Goal: Information Seeking & Learning: Learn about a topic

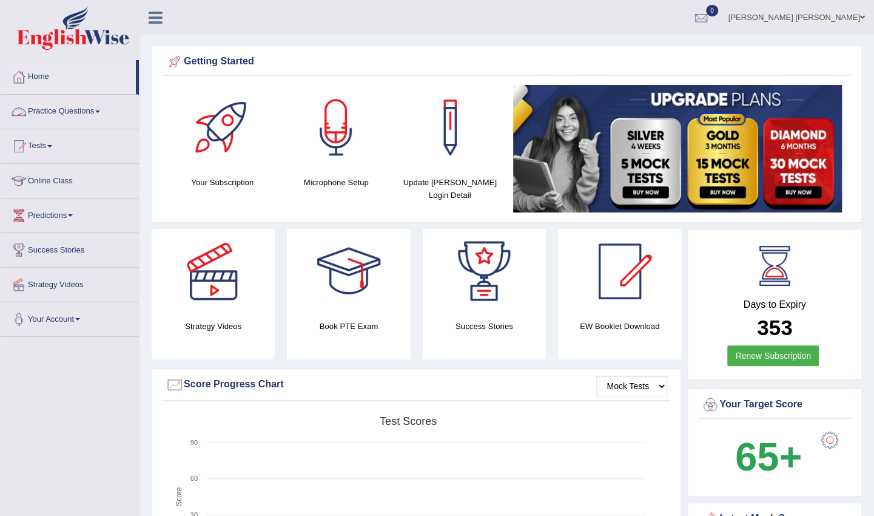
click at [68, 111] on link "Practice Questions" at bounding box center [70, 110] width 138 height 30
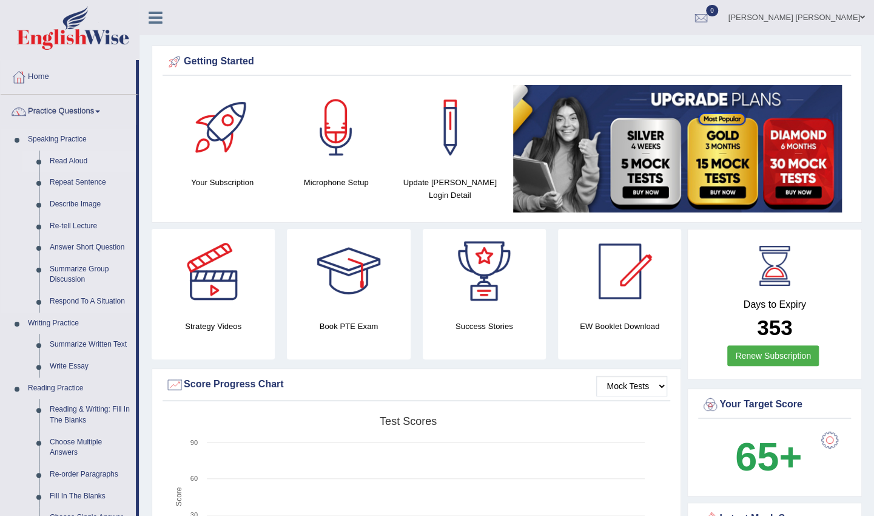
click at [73, 160] on link "Read Aloud" at bounding box center [90, 161] width 92 height 22
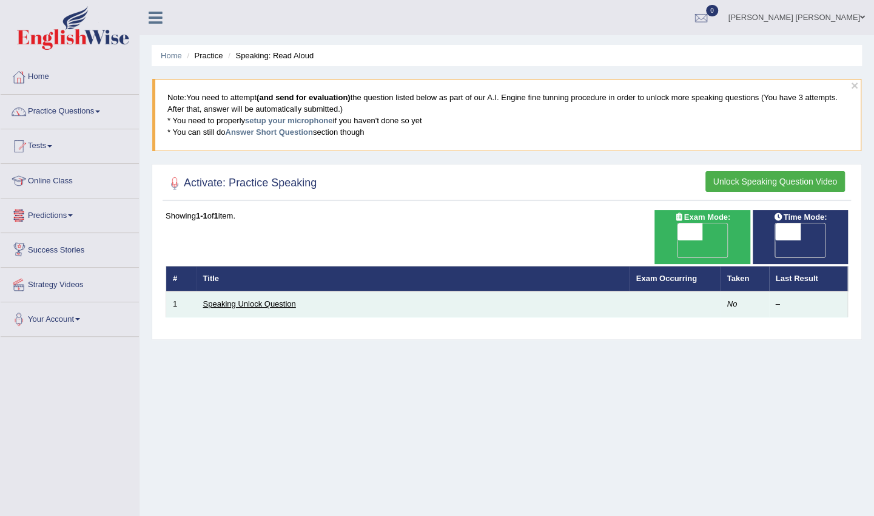
click at [244, 299] on link "Speaking Unlock Question" at bounding box center [249, 303] width 93 height 9
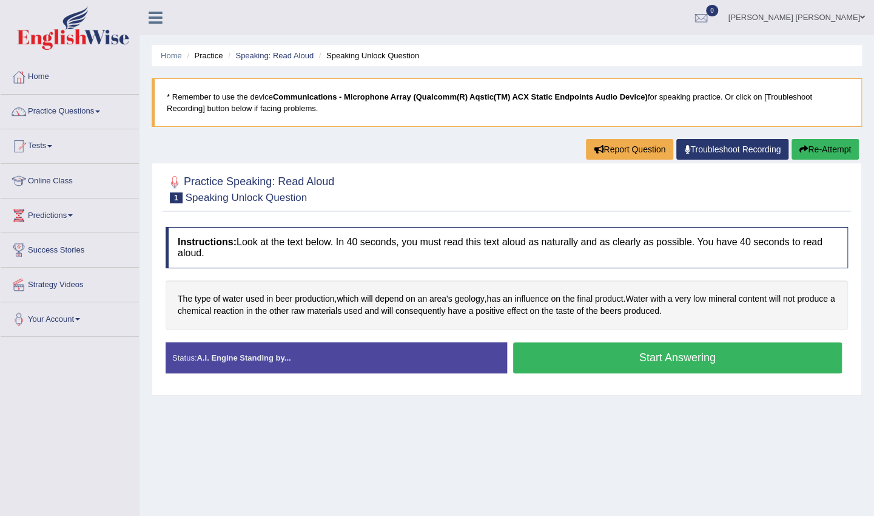
click at [622, 355] on button "Start Answering" at bounding box center [677, 357] width 329 height 31
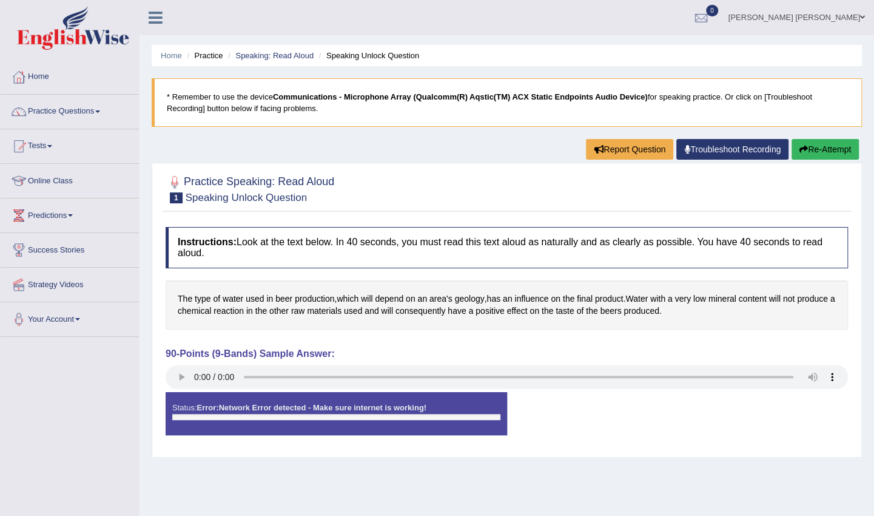
click at [829, 142] on button "Re-Attempt" at bounding box center [825, 149] width 67 height 21
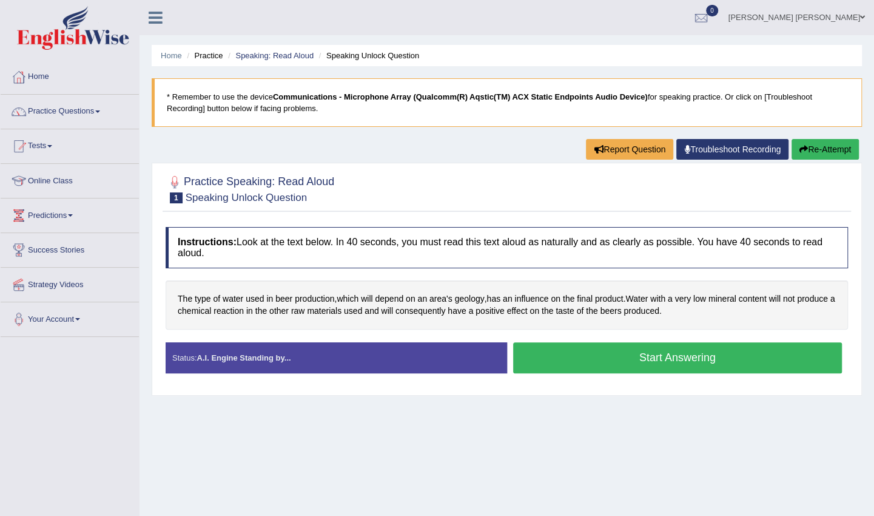
click at [636, 354] on button "Start Answering" at bounding box center [677, 357] width 329 height 31
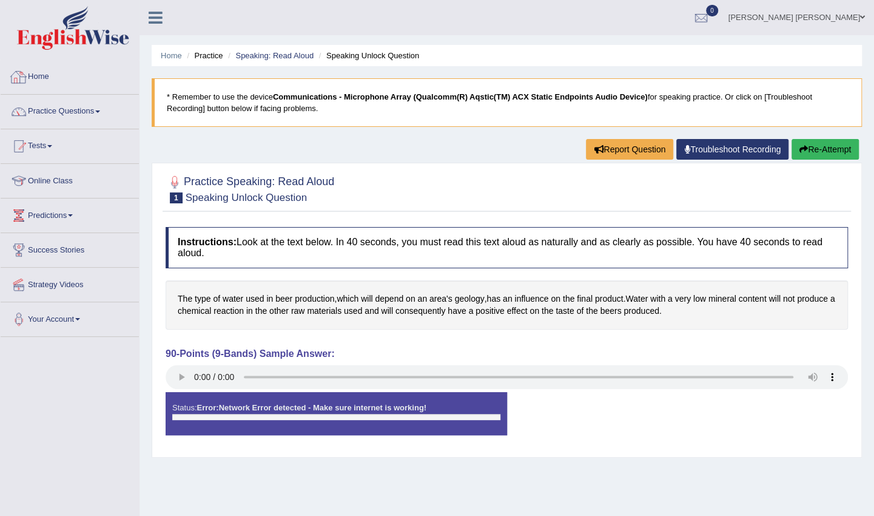
click at [44, 76] on link "Home" at bounding box center [70, 75] width 138 height 30
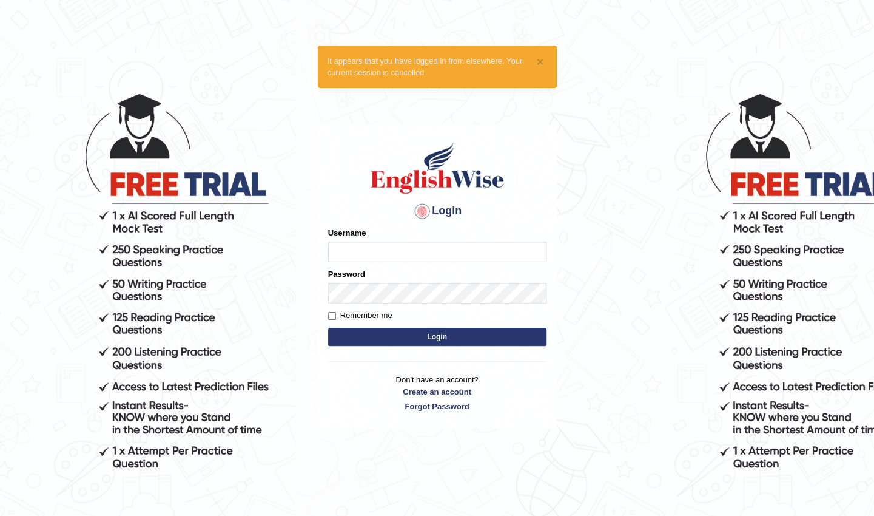
click at [354, 244] on input "Username" at bounding box center [437, 251] width 218 height 21
type input "Mwamini"
click at [335, 312] on label "Remember me" at bounding box center [360, 315] width 64 height 12
click at [335, 312] on input "Remember me" at bounding box center [332, 316] width 8 height 8
checkbox input "true"
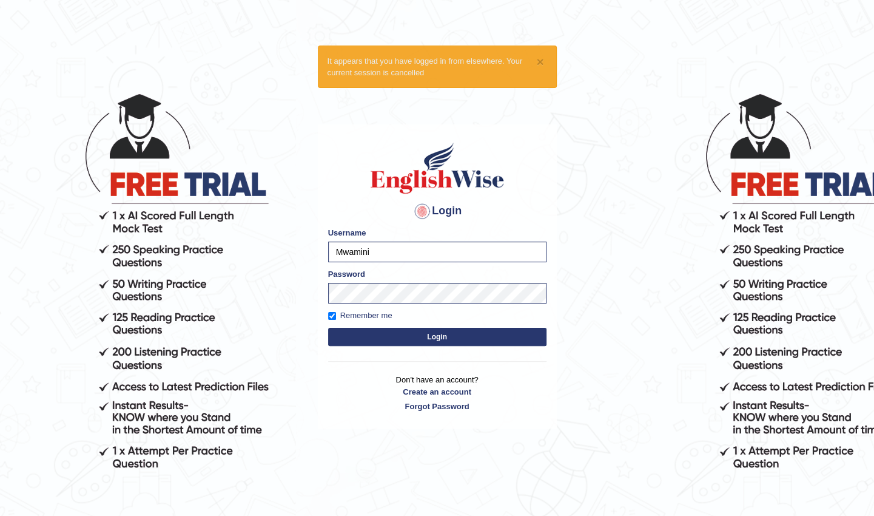
click at [445, 329] on button "Login" at bounding box center [437, 337] width 218 height 18
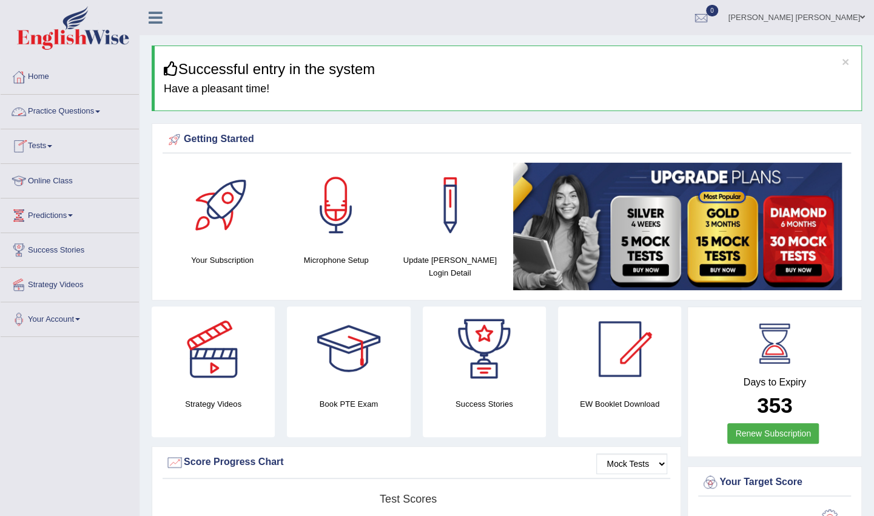
click at [97, 111] on link "Practice Questions" at bounding box center [70, 110] width 138 height 30
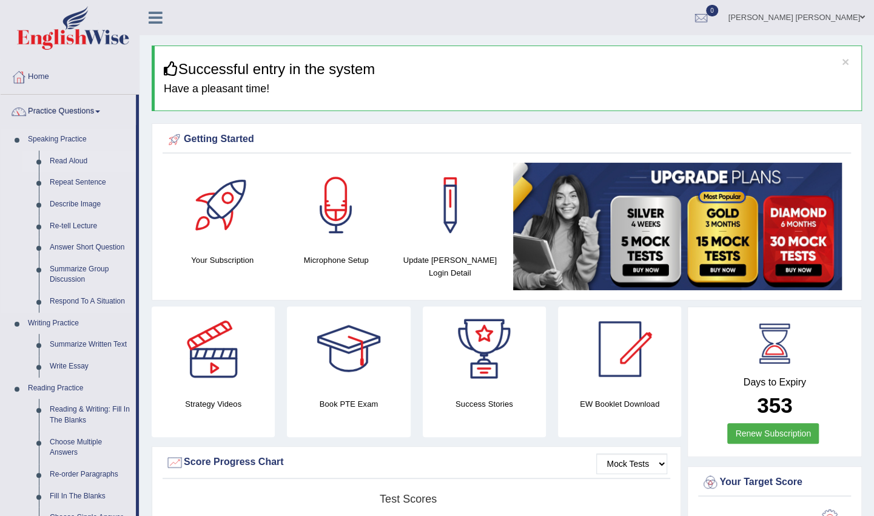
click at [70, 160] on link "Read Aloud" at bounding box center [90, 161] width 92 height 22
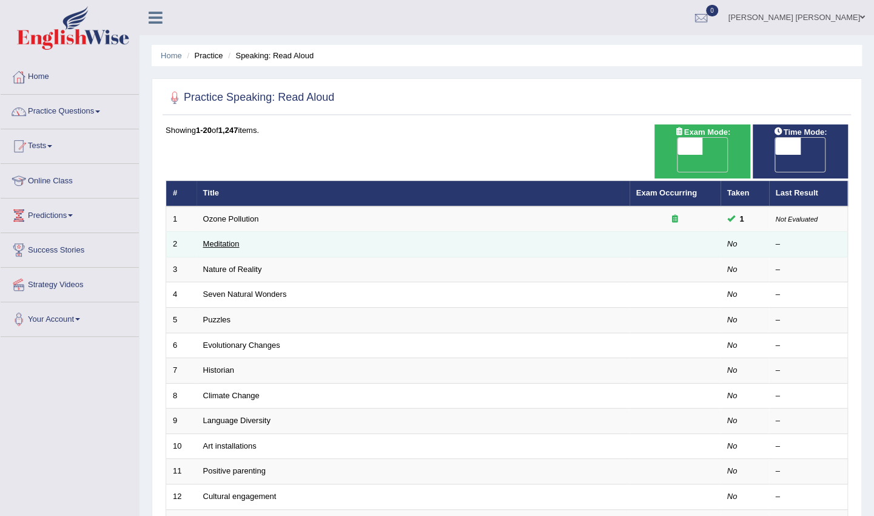
click at [236, 239] on link "Meditation" at bounding box center [221, 243] width 36 height 9
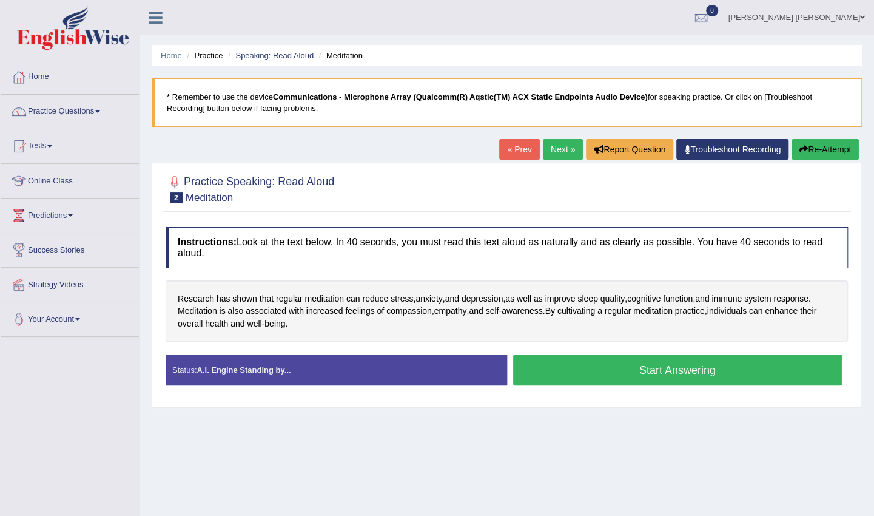
click at [652, 368] on button "Start Answering" at bounding box center [677, 369] width 329 height 31
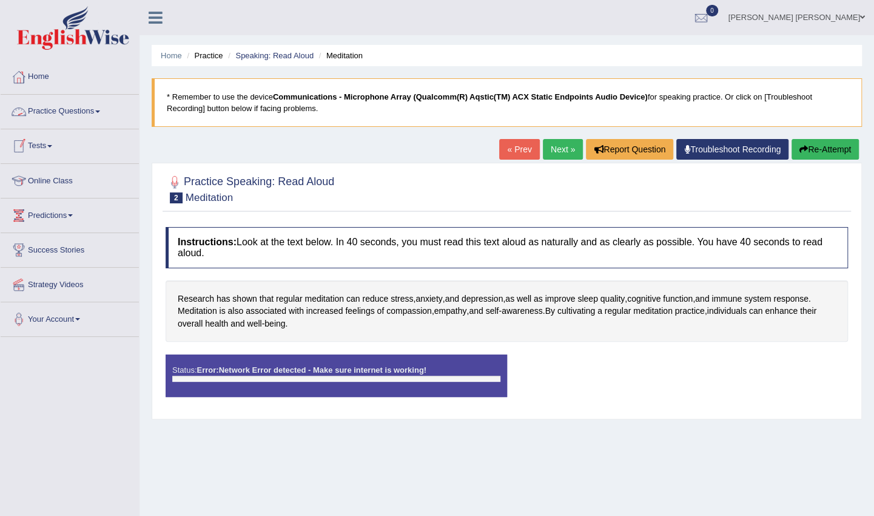
click at [99, 110] on span at bounding box center [97, 111] width 5 height 2
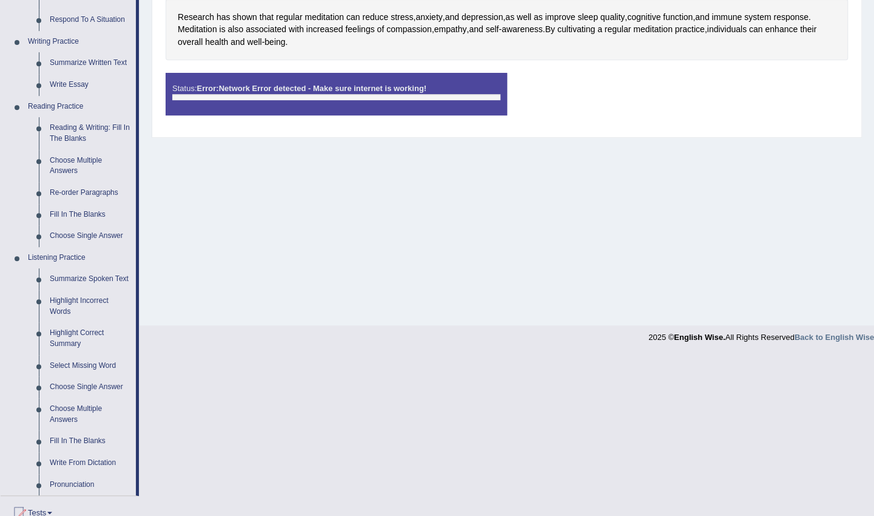
scroll to position [284, 0]
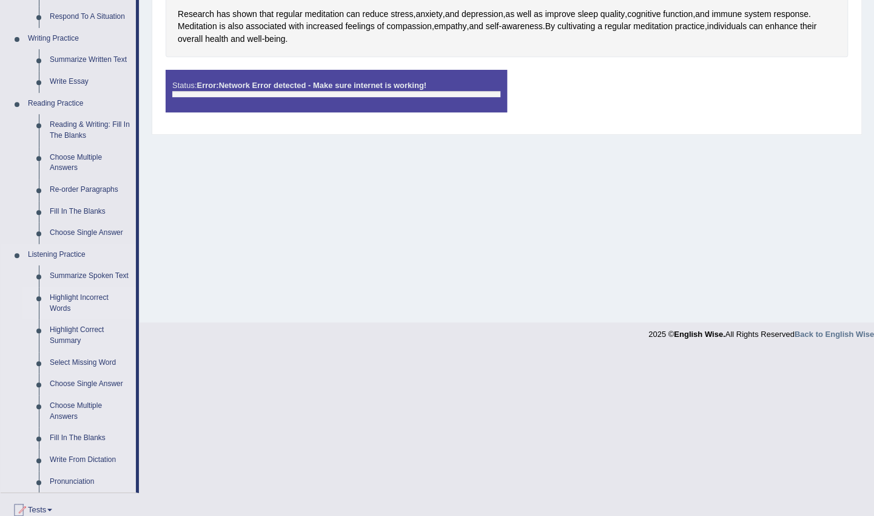
click at [50, 302] on link "Highlight Incorrect Words" at bounding box center [90, 303] width 92 height 32
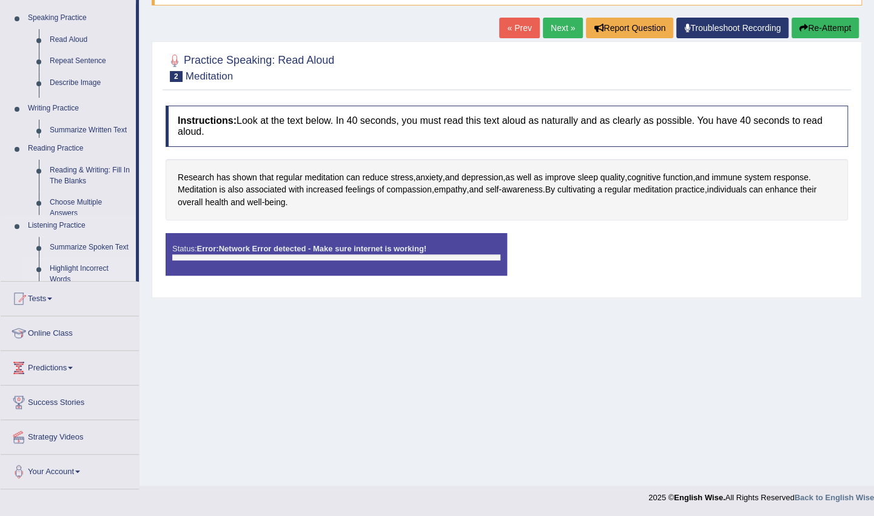
scroll to position [121, 0]
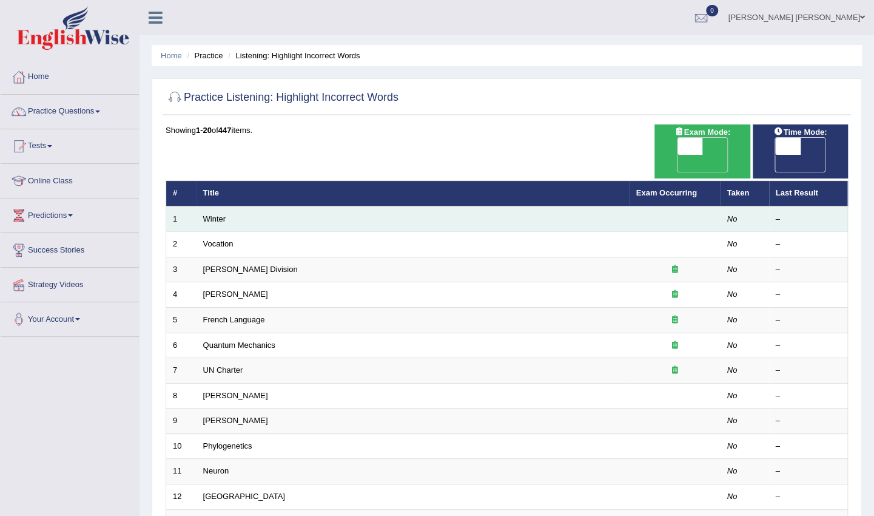
click at [228, 206] on td "Winter" at bounding box center [413, 218] width 433 height 25
click at [702, 206] on td at bounding box center [675, 218] width 91 height 25
click at [260, 206] on td "Winter" at bounding box center [413, 218] width 433 height 25
click at [218, 214] on link "Winter" at bounding box center [214, 218] width 23 height 9
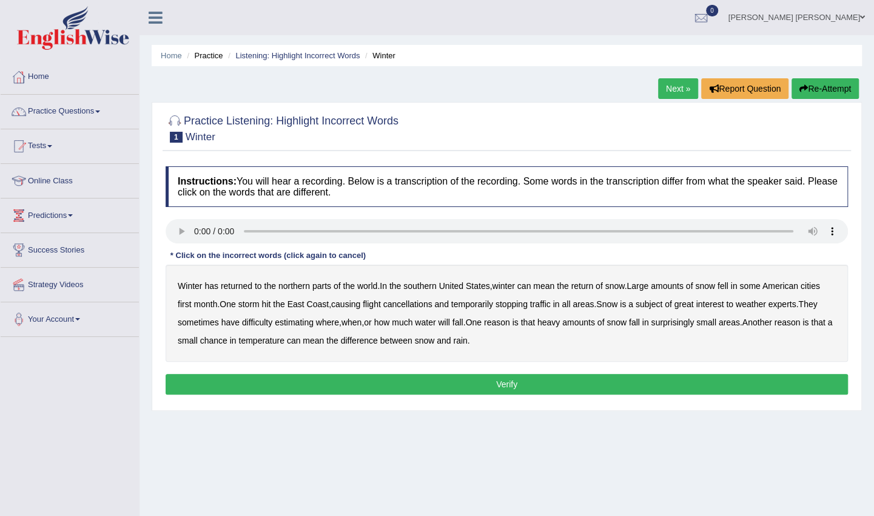
click at [419, 286] on b "southern" at bounding box center [419, 286] width 33 height 10
click at [181, 305] on b "first" at bounding box center [185, 304] width 14 height 10
click at [220, 338] on b "chance" at bounding box center [213, 340] width 27 height 10
click at [506, 386] on button "Verify" at bounding box center [507, 384] width 682 height 21
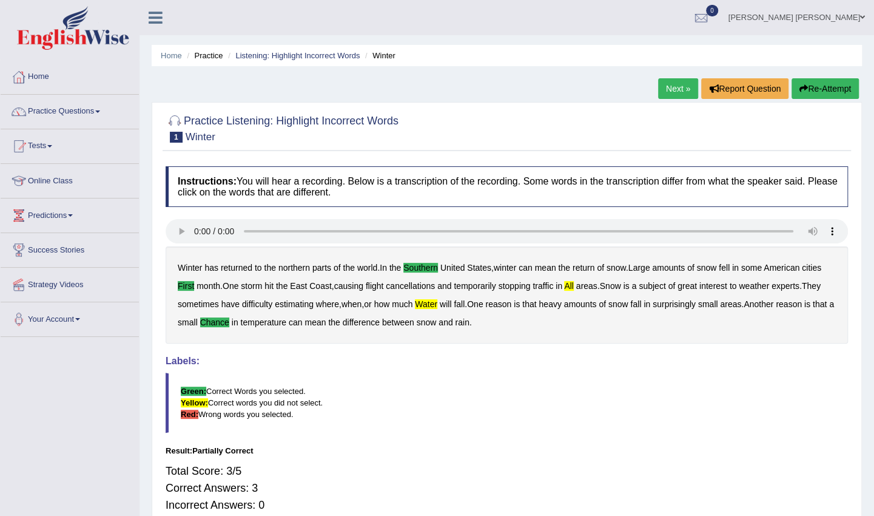
click at [73, 180] on link "Online Class" at bounding box center [70, 179] width 138 height 30
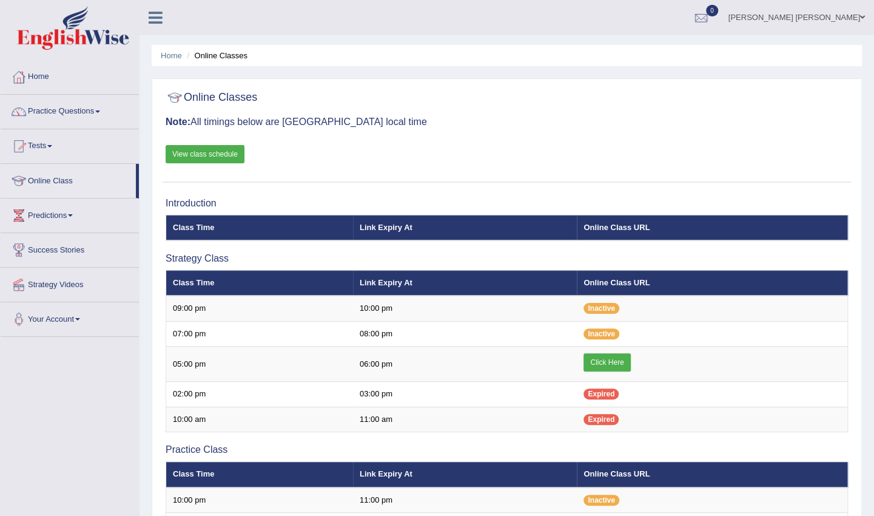
click at [198, 145] on link "View class schedule" at bounding box center [205, 154] width 79 height 18
click at [100, 111] on span at bounding box center [97, 111] width 5 height 2
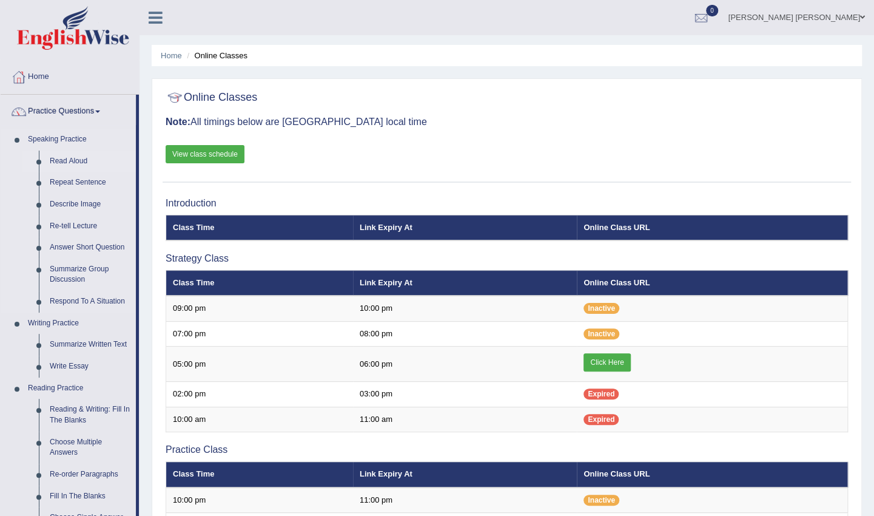
click at [66, 157] on link "Read Aloud" at bounding box center [90, 161] width 92 height 22
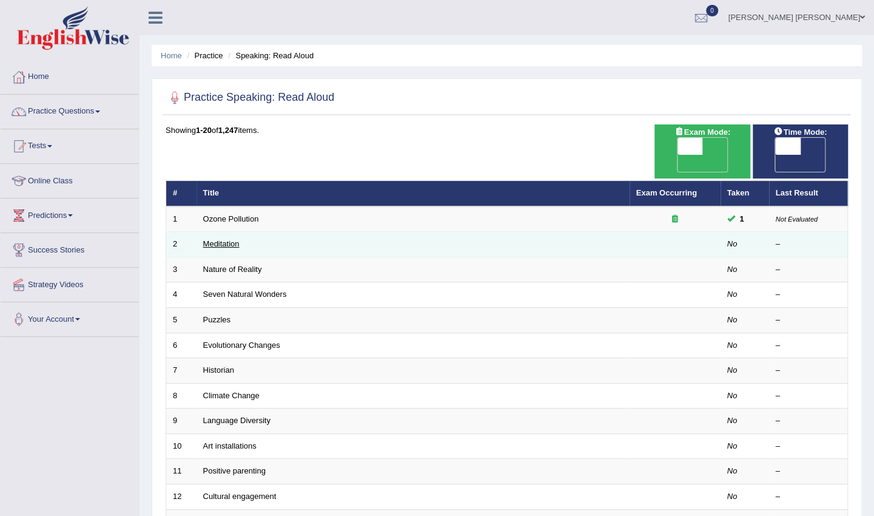
click at [228, 239] on link "Meditation" at bounding box center [221, 243] width 36 height 9
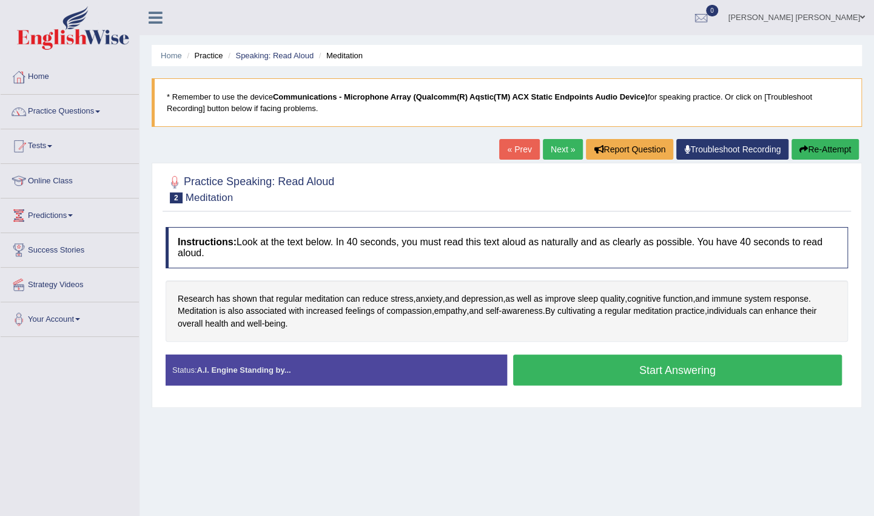
click at [658, 364] on button "Start Answering" at bounding box center [677, 369] width 329 height 31
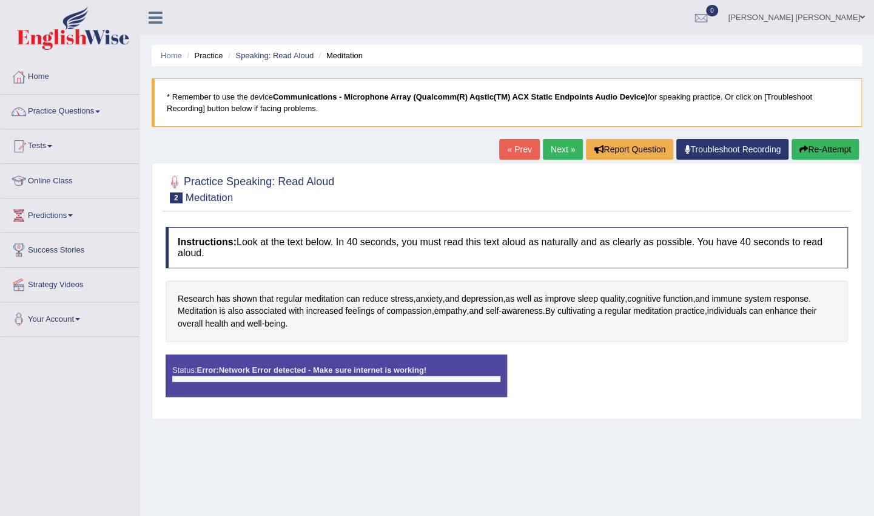
click at [448, 380] on div "Status: Error: Network Error detected - Make sure internet is working!" at bounding box center [337, 375] width 342 height 42
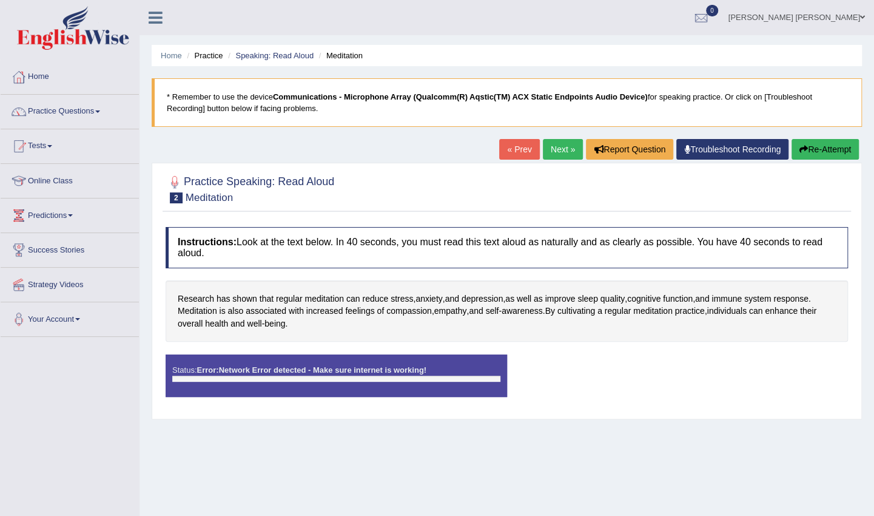
click at [448, 380] on div "Status: Error: Network Error detected - Make sure internet is working!" at bounding box center [337, 375] width 342 height 42
click at [404, 360] on div "Status: Error: Network Error detected - Make sure internet is working!" at bounding box center [337, 375] width 342 height 42
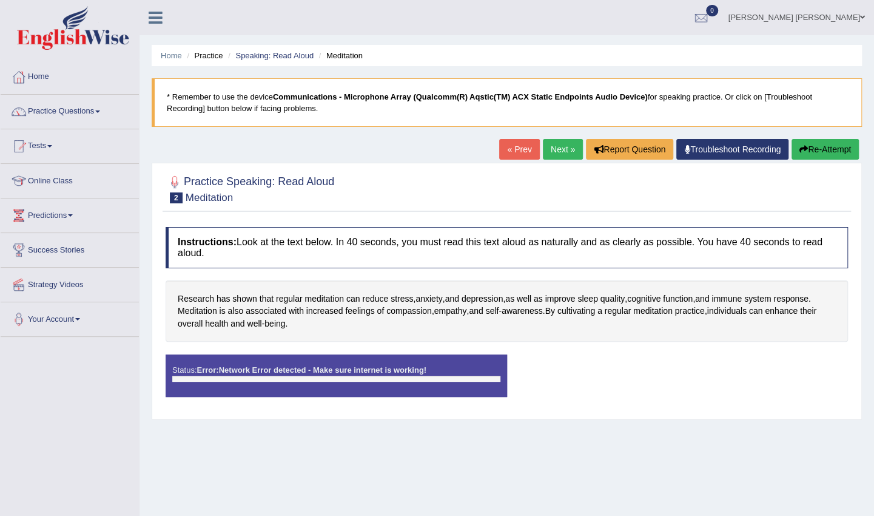
click at [404, 360] on div "Status: Error: Network Error detected - Make sure internet is working!" at bounding box center [337, 375] width 342 height 42
click at [403, 360] on div "Status: Error: Network Error detected - Make sure internet is working!" at bounding box center [337, 375] width 342 height 42
click at [514, 147] on link "« Prev" at bounding box center [519, 149] width 40 height 21
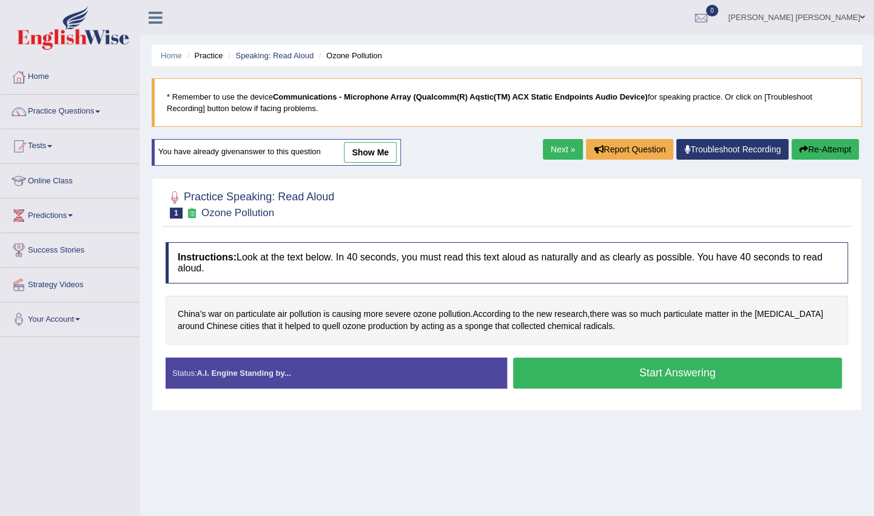
click at [659, 369] on button "Start Answering" at bounding box center [677, 372] width 329 height 31
